Goal: Find specific page/section: Find specific page/section

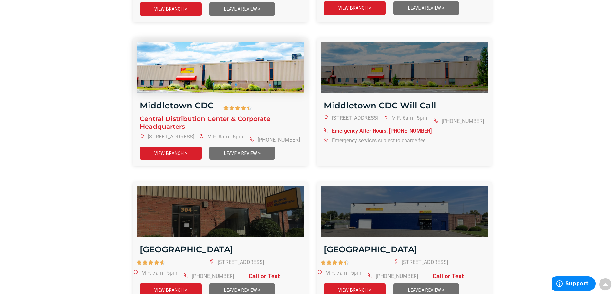
scroll to position [725, 0]
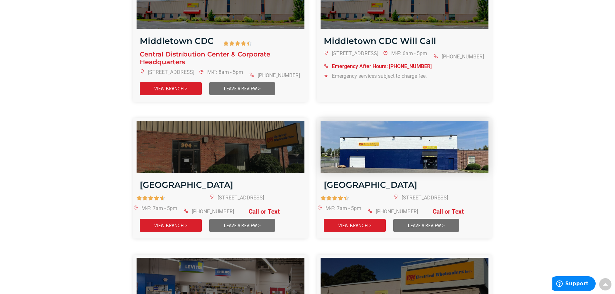
click at [404, 142] on img at bounding box center [404, 147] width 201 height 62
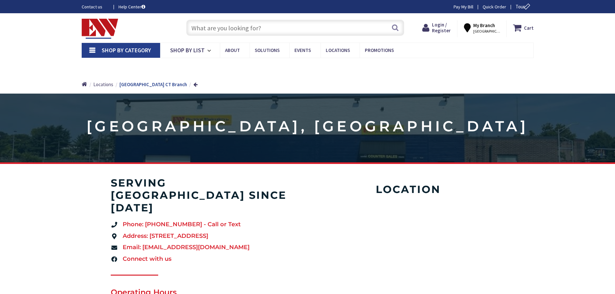
type input "[STREET_ADDRESS]"
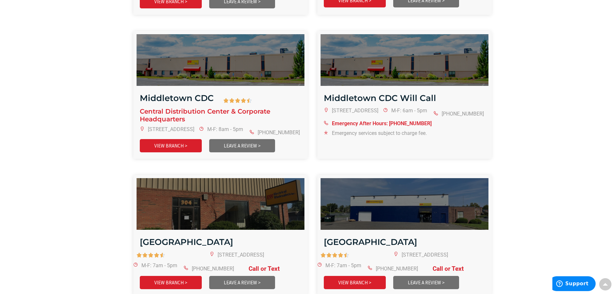
scroll to position [725, 0]
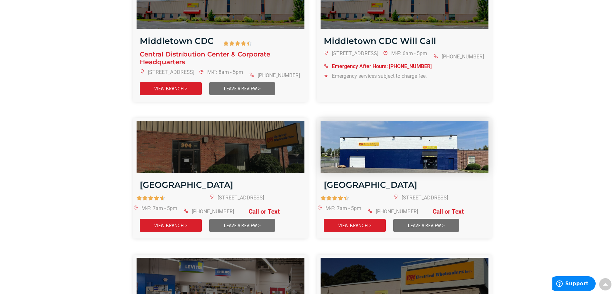
click at [373, 155] on img at bounding box center [404, 147] width 201 height 62
